Goal: Task Accomplishment & Management: Complete application form

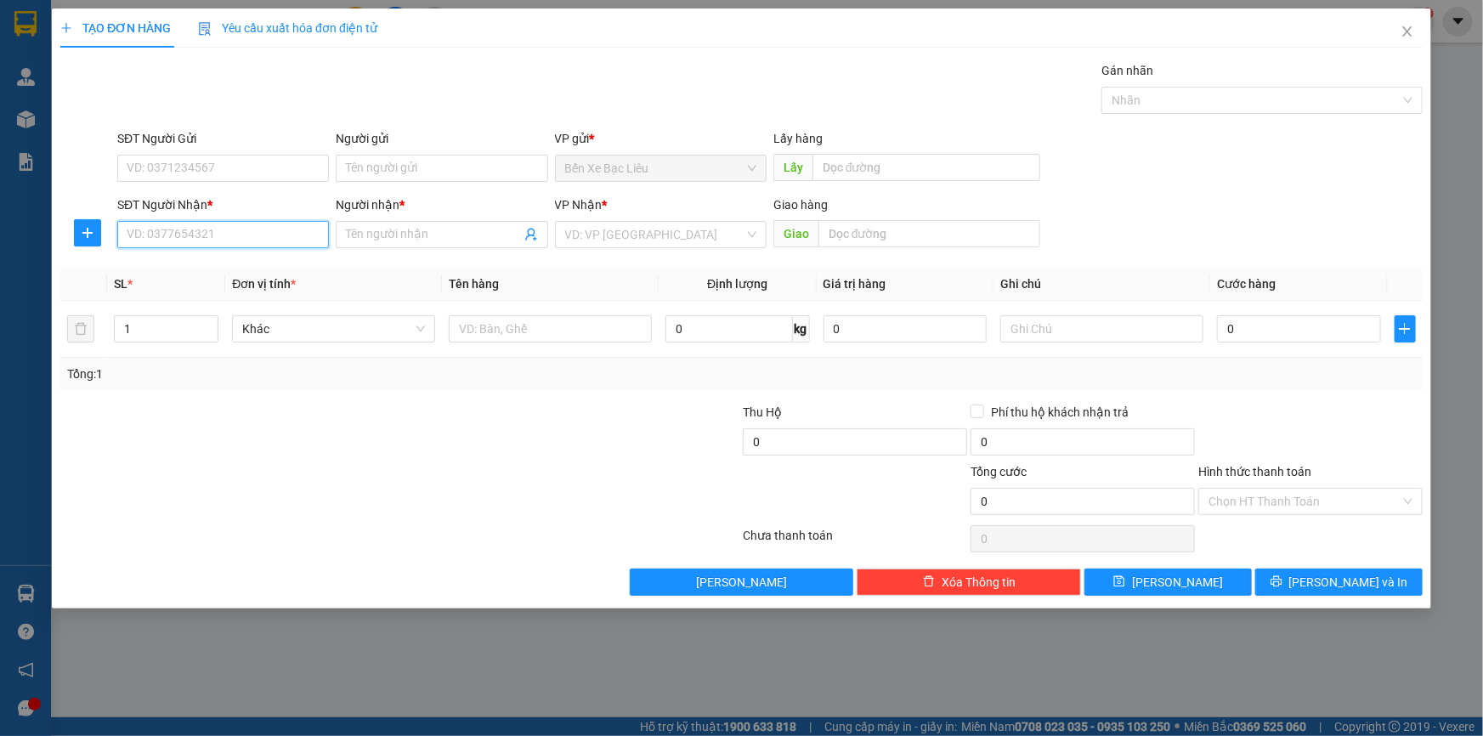
click at [178, 232] on input "SĐT Người Nhận *" at bounding box center [223, 234] width 212 height 27
type input "0938917648"
click at [169, 269] on div "0938917648 - BẢO" at bounding box center [222, 268] width 191 height 19
type input "BẢO"
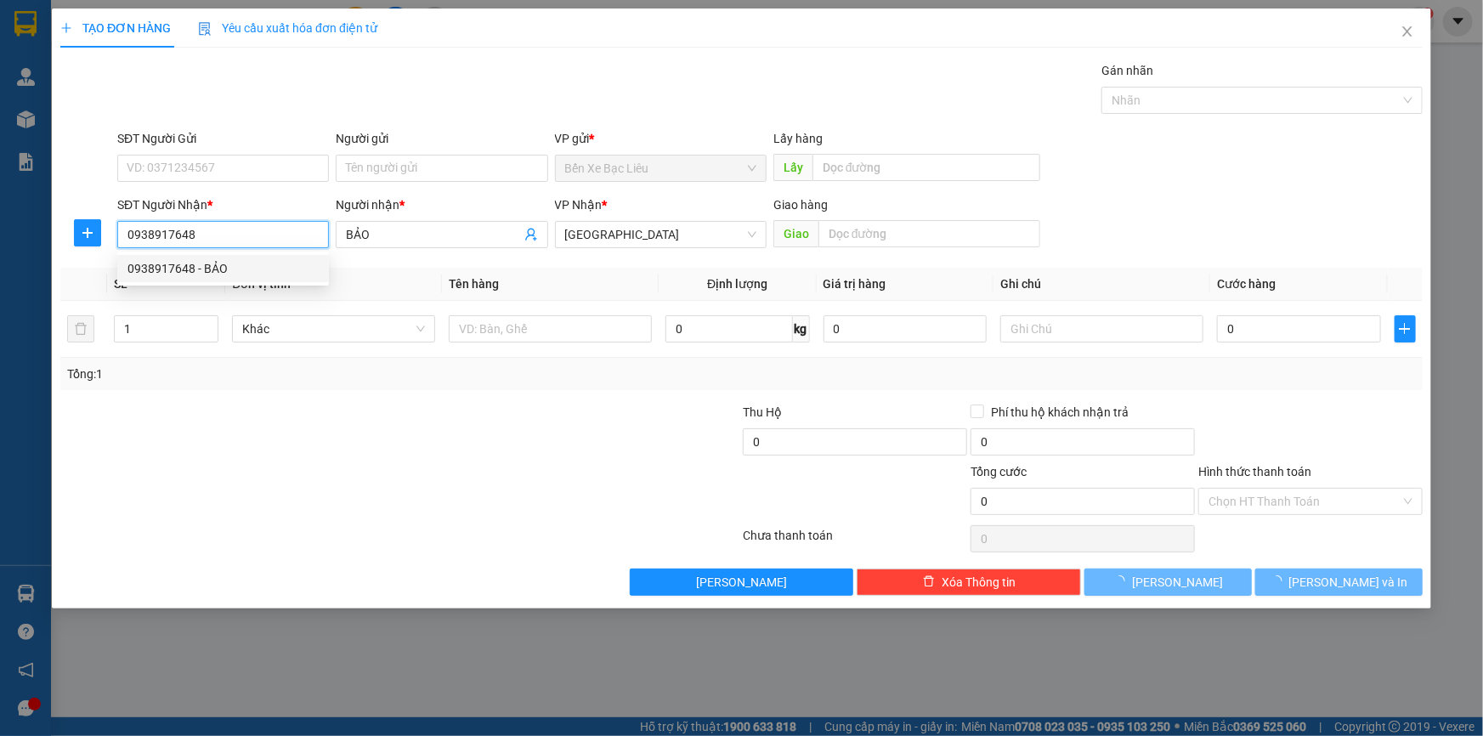
type input "40.000"
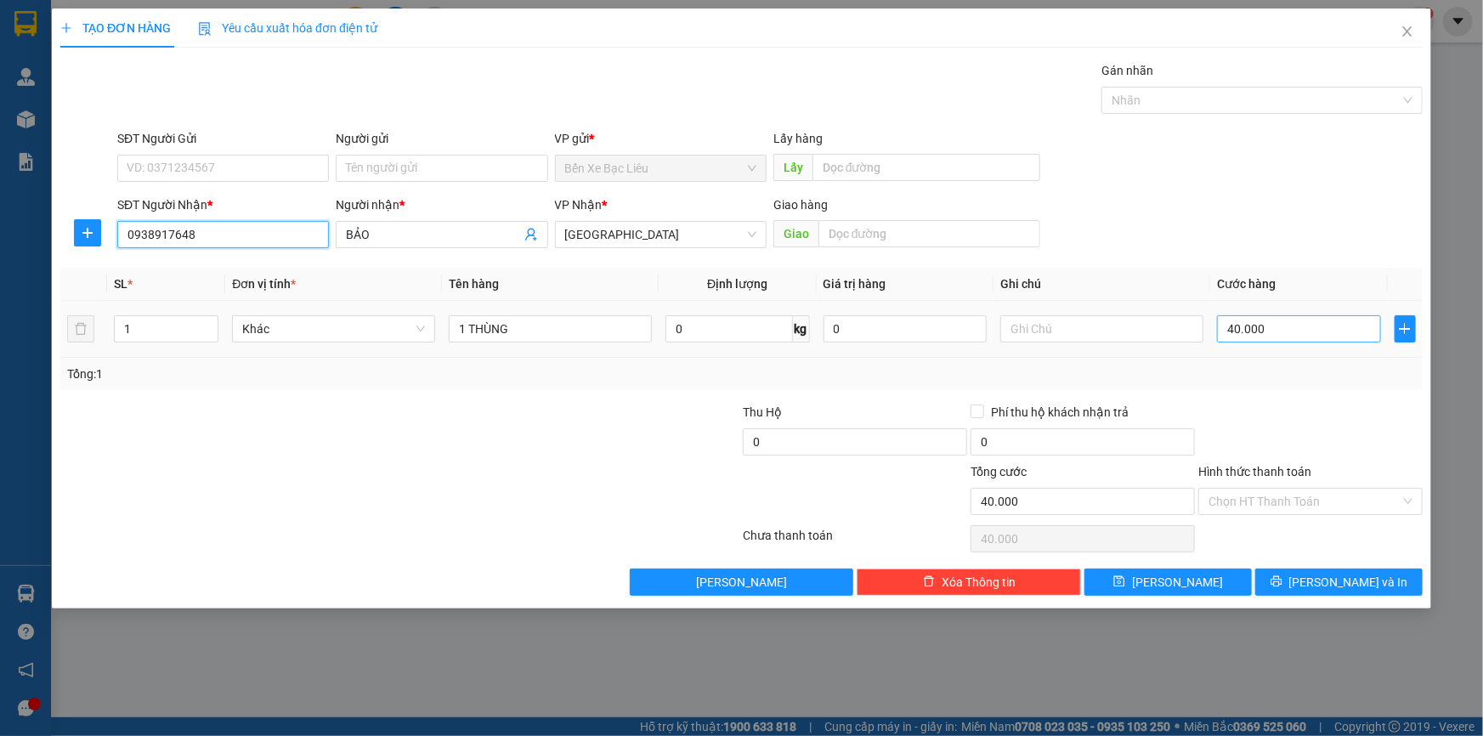
type input "0938917648"
click at [1232, 329] on input "40.000" at bounding box center [1299, 328] width 164 height 27
type input "5"
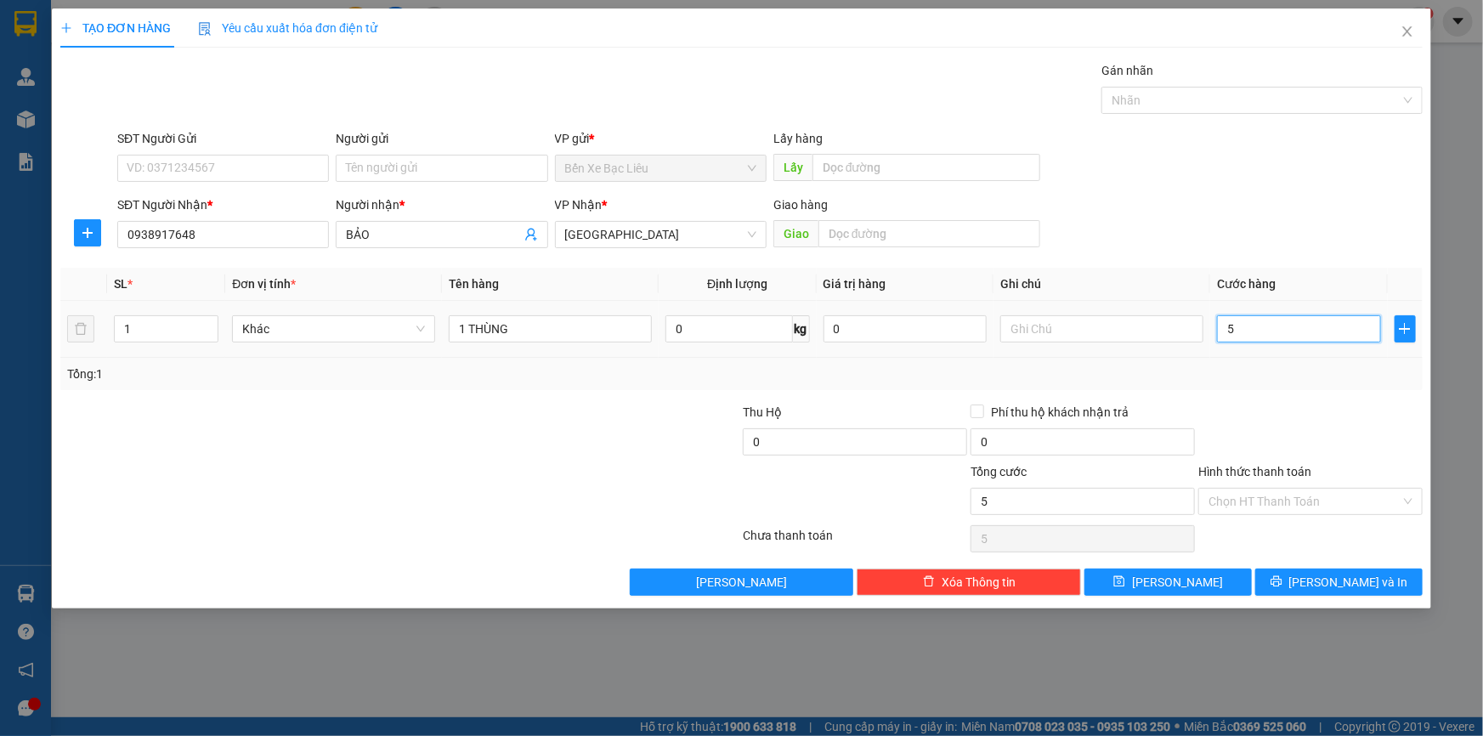
type input "50"
type input "500"
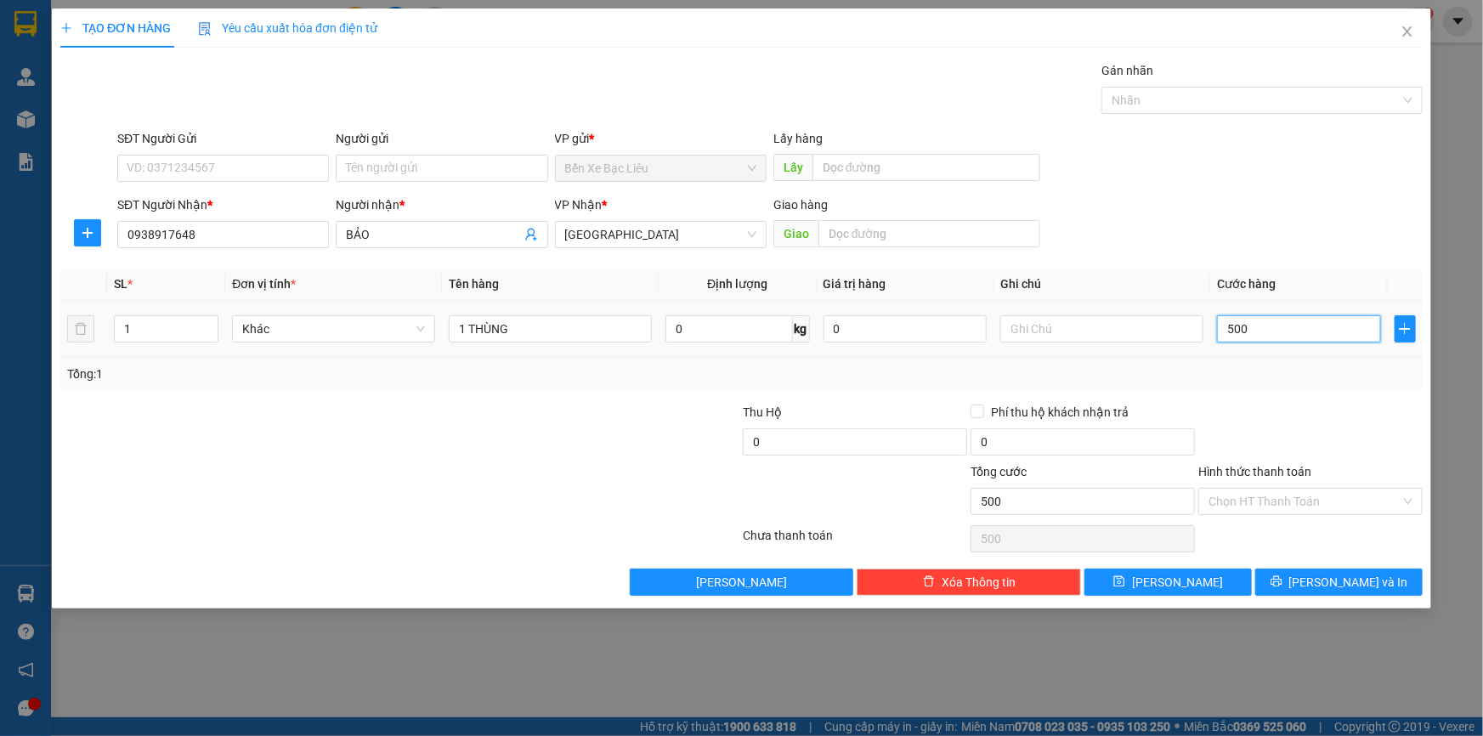
type input "5.000"
type input "50.000"
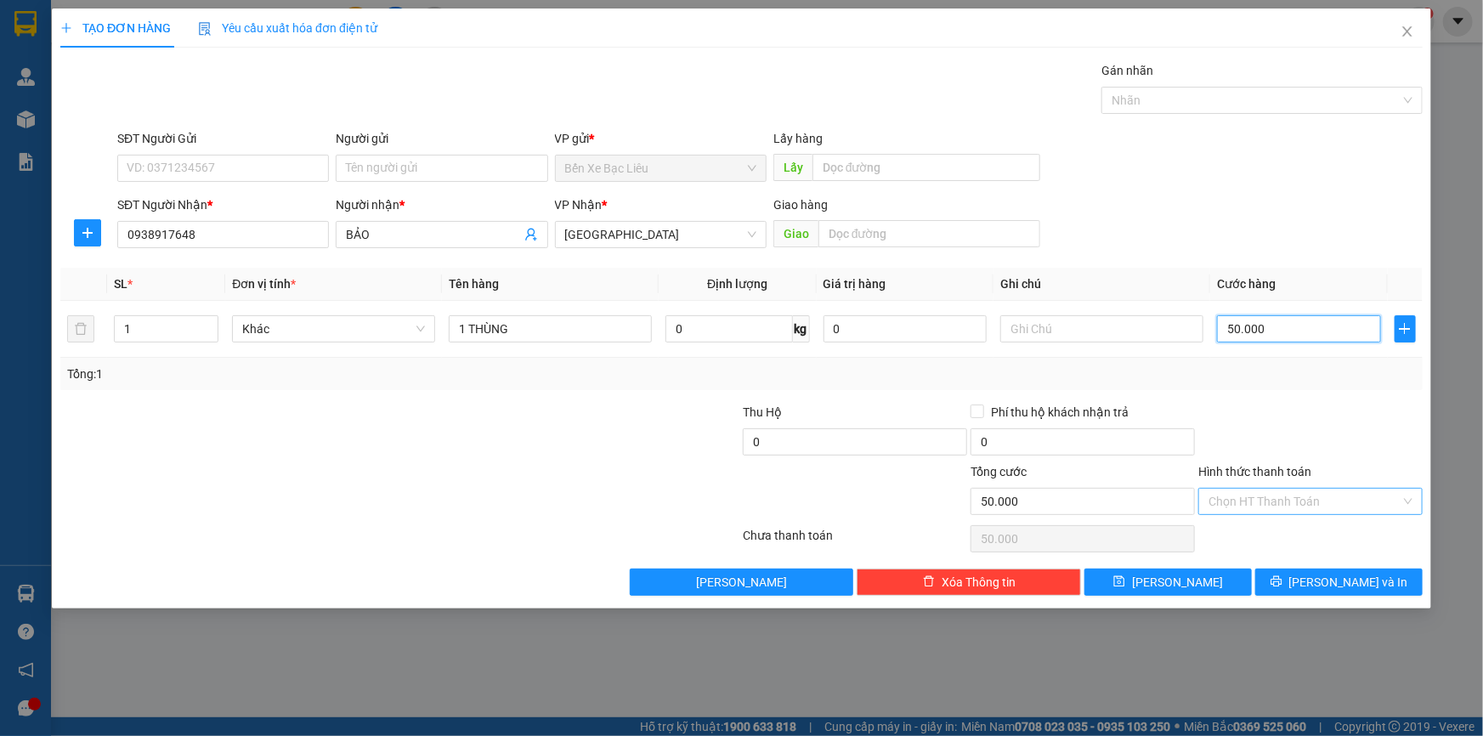
type input "50.000"
click at [1287, 499] on input "Hình thức thanh toán" at bounding box center [1304, 501] width 192 height 25
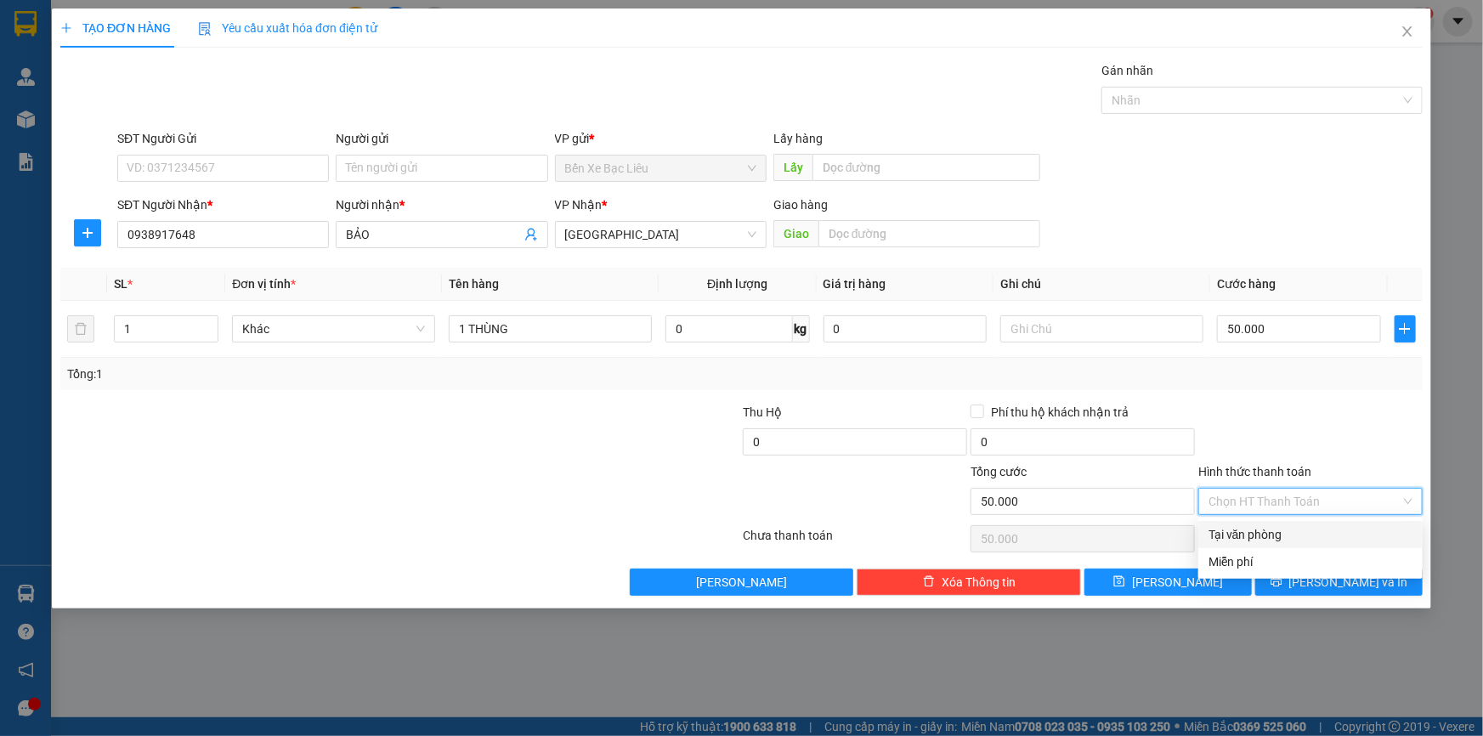
click at [1278, 538] on div "Tại văn phòng" at bounding box center [1310, 534] width 204 height 19
type input "0"
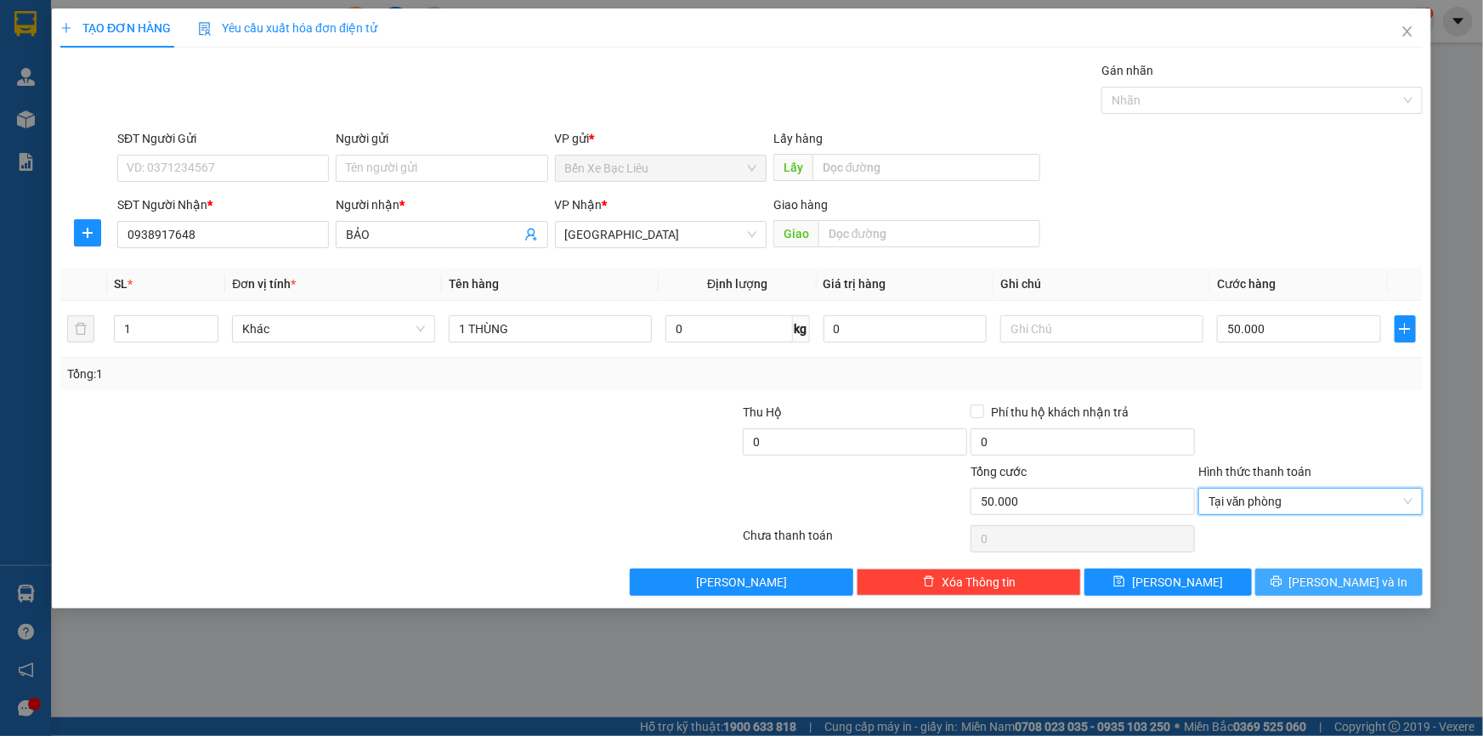
click at [1355, 586] on span "[PERSON_NAME] và In" at bounding box center [1348, 582] width 119 height 19
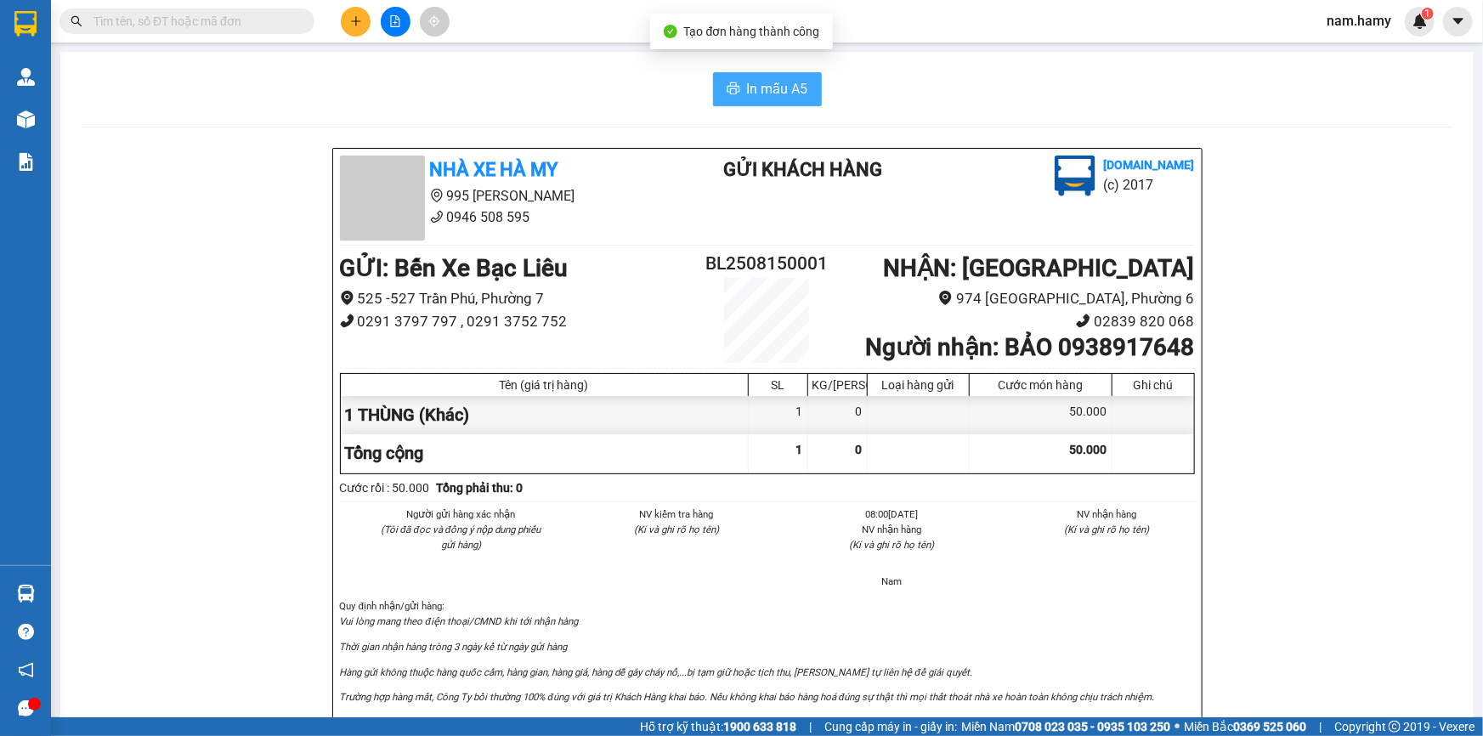
click at [783, 93] on span "In mẫu A5" at bounding box center [777, 88] width 61 height 21
